Goal: Navigation & Orientation: Understand site structure

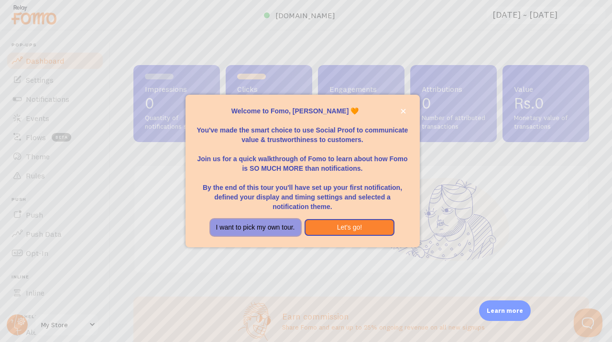
click at [255, 230] on button "I want to pick my own tour." at bounding box center [255, 227] width 90 height 17
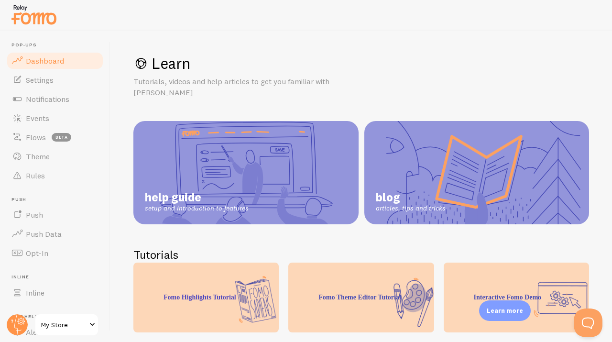
click at [45, 58] on span "Dashboard" at bounding box center [45, 61] width 38 height 10
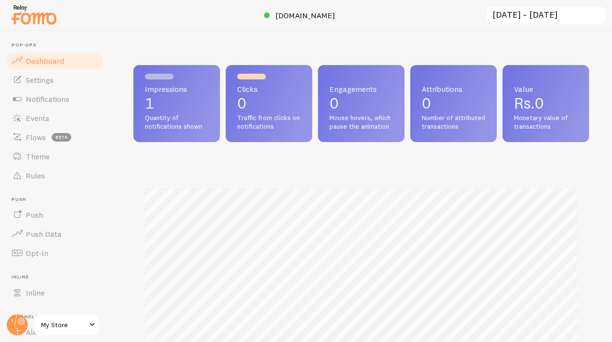
scroll to position [251, 456]
